Goal: Information Seeking & Learning: Learn about a topic

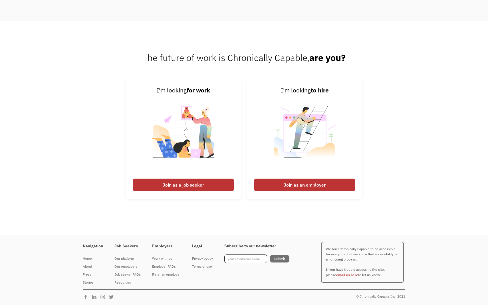
scroll to position [1503, 0]
click at [224, 189] on div "Join as a job seeker" at bounding box center [183, 185] width 101 height 13
click at [218, 180] on div "Join as a job seeker" at bounding box center [183, 185] width 101 height 13
click at [215, 114] on img at bounding box center [183, 135] width 71 height 81
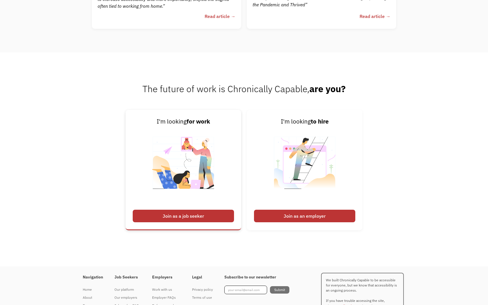
scroll to position [1464, 0]
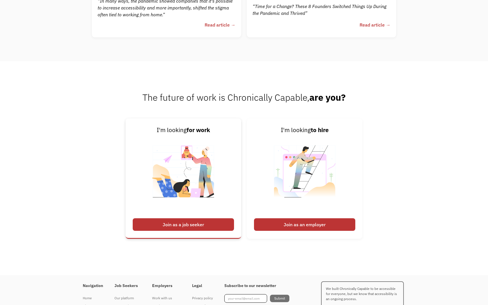
click at [184, 221] on div "Join as a job seeker" at bounding box center [183, 224] width 101 height 13
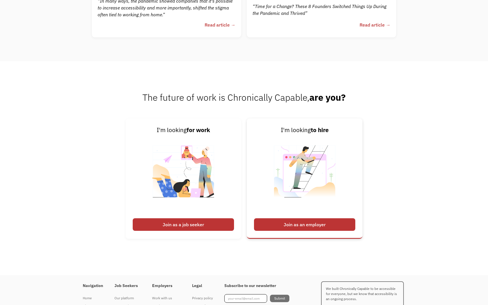
click at [264, 217] on link "I'm looking to hire Join as an employer" at bounding box center [305, 178] width 116 height 120
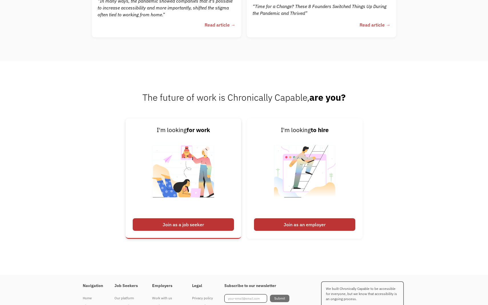
click at [187, 223] on div "Join as a job seeker" at bounding box center [183, 224] width 101 height 13
click at [201, 176] on img at bounding box center [183, 175] width 71 height 81
click at [203, 189] on img at bounding box center [183, 175] width 71 height 81
click at [201, 130] on strong "for work" at bounding box center [198, 130] width 23 height 8
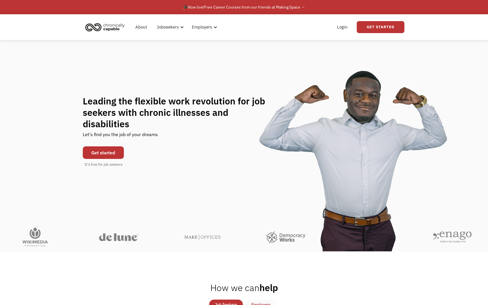
scroll to position [0, 0]
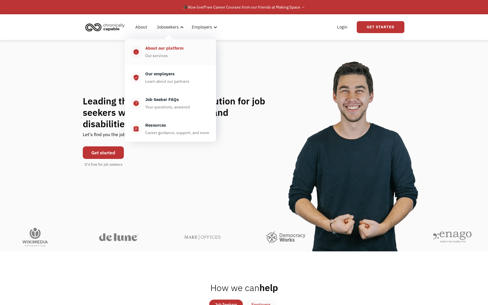
click at [171, 50] on div "About our platform" at bounding box center [164, 48] width 38 height 7
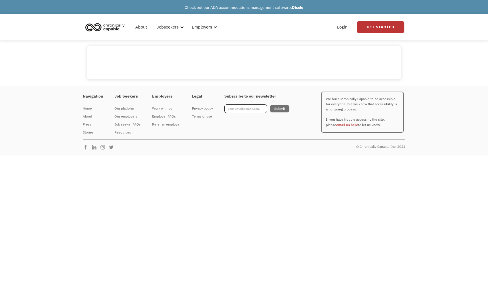
click at [210, 224] on body "Check out our ADA accommodations management software, Disclo What role best des…" at bounding box center [244, 152] width 488 height 305
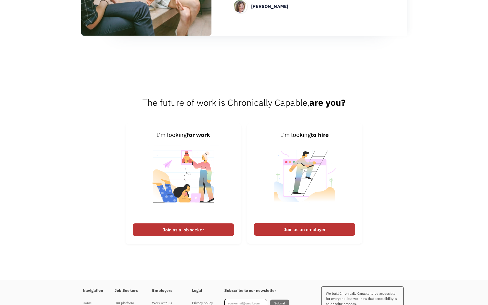
scroll to position [706, 0]
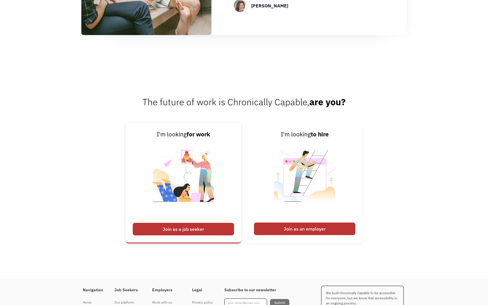
click at [226, 232] on div "Join as a job seeker" at bounding box center [183, 229] width 101 height 13
